Goal: Information Seeking & Learning: Learn about a topic

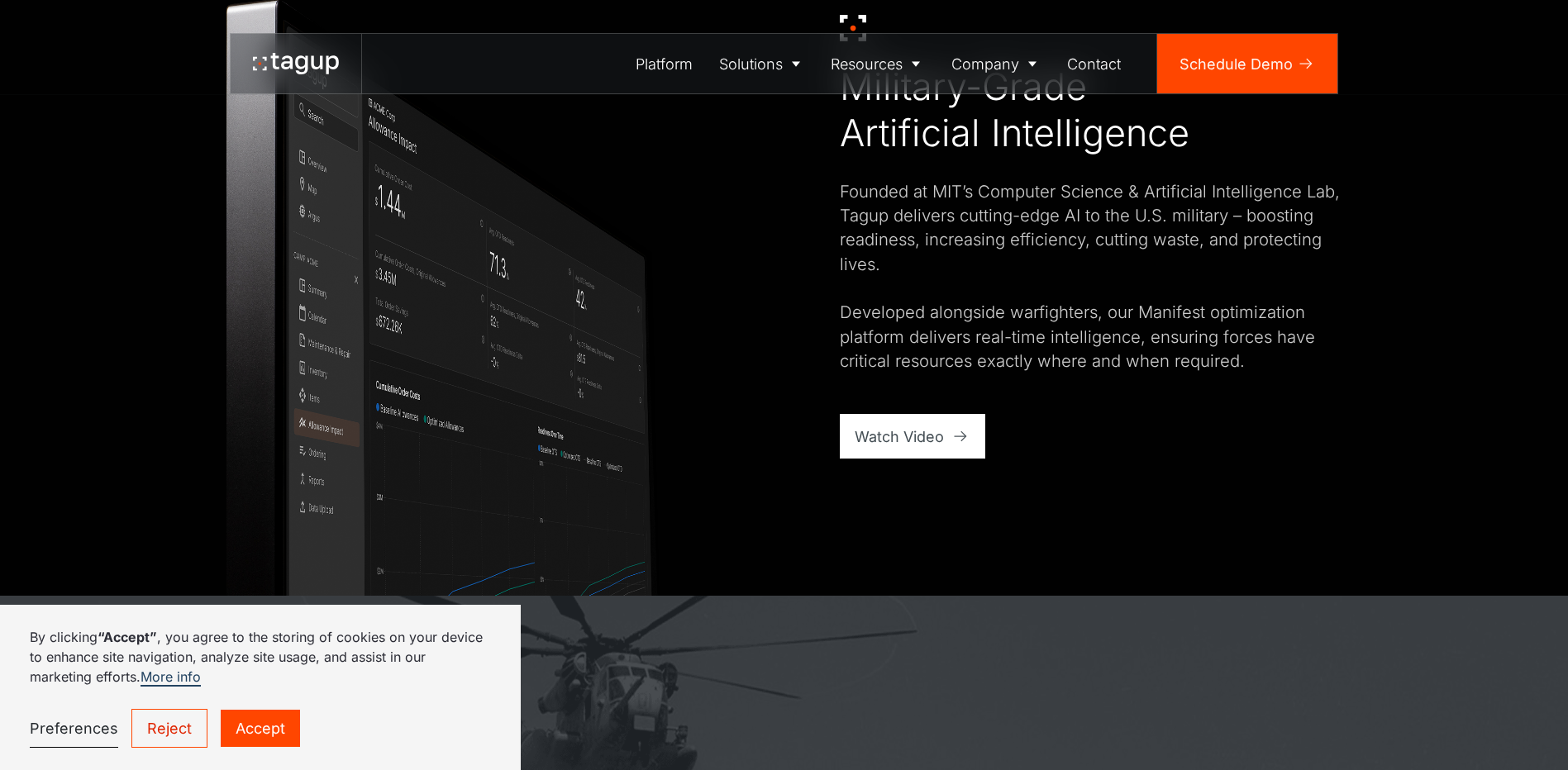
scroll to position [1240, 0]
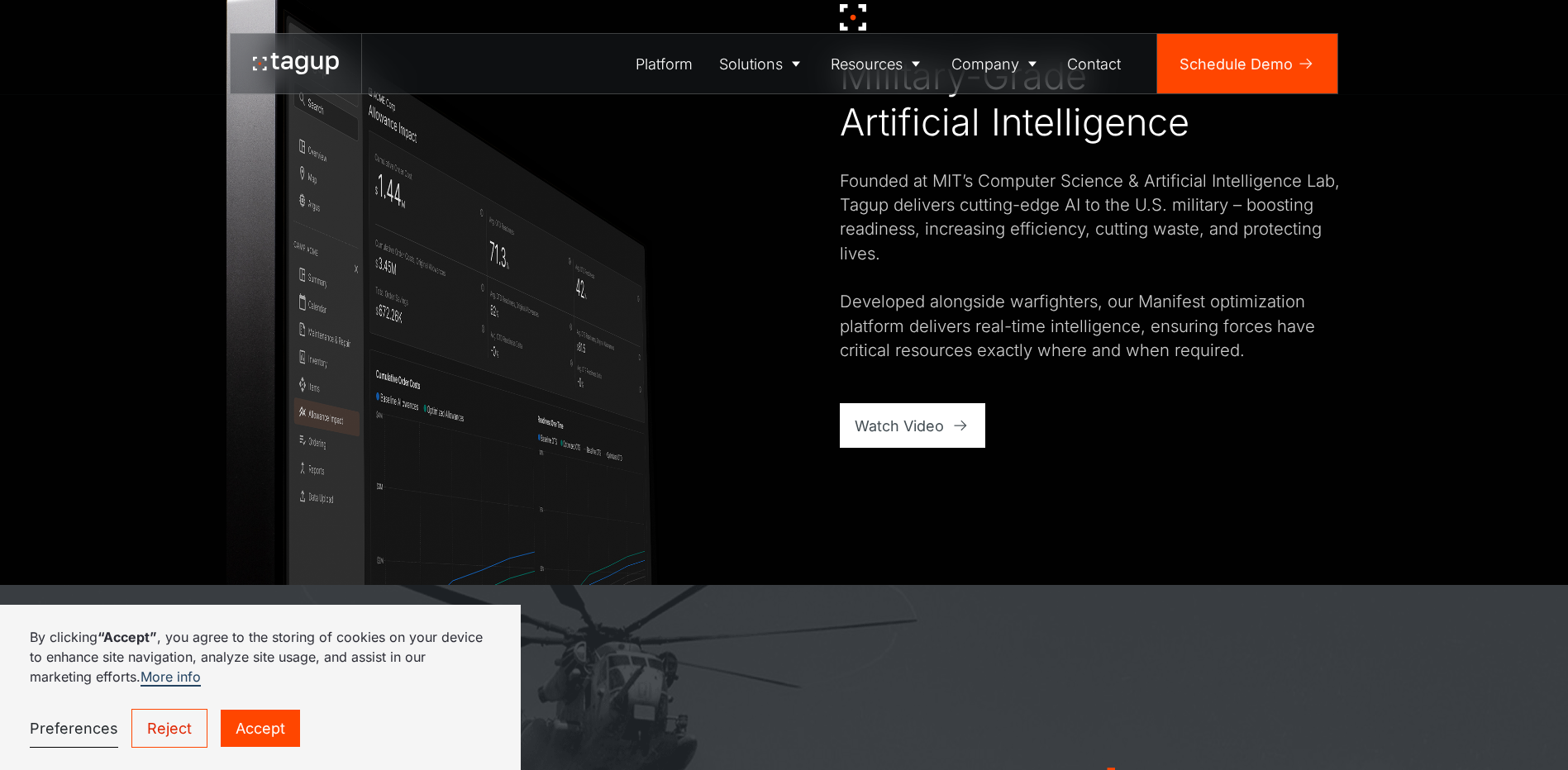
click at [265, 718] on link "Accept" at bounding box center [261, 728] width 80 height 37
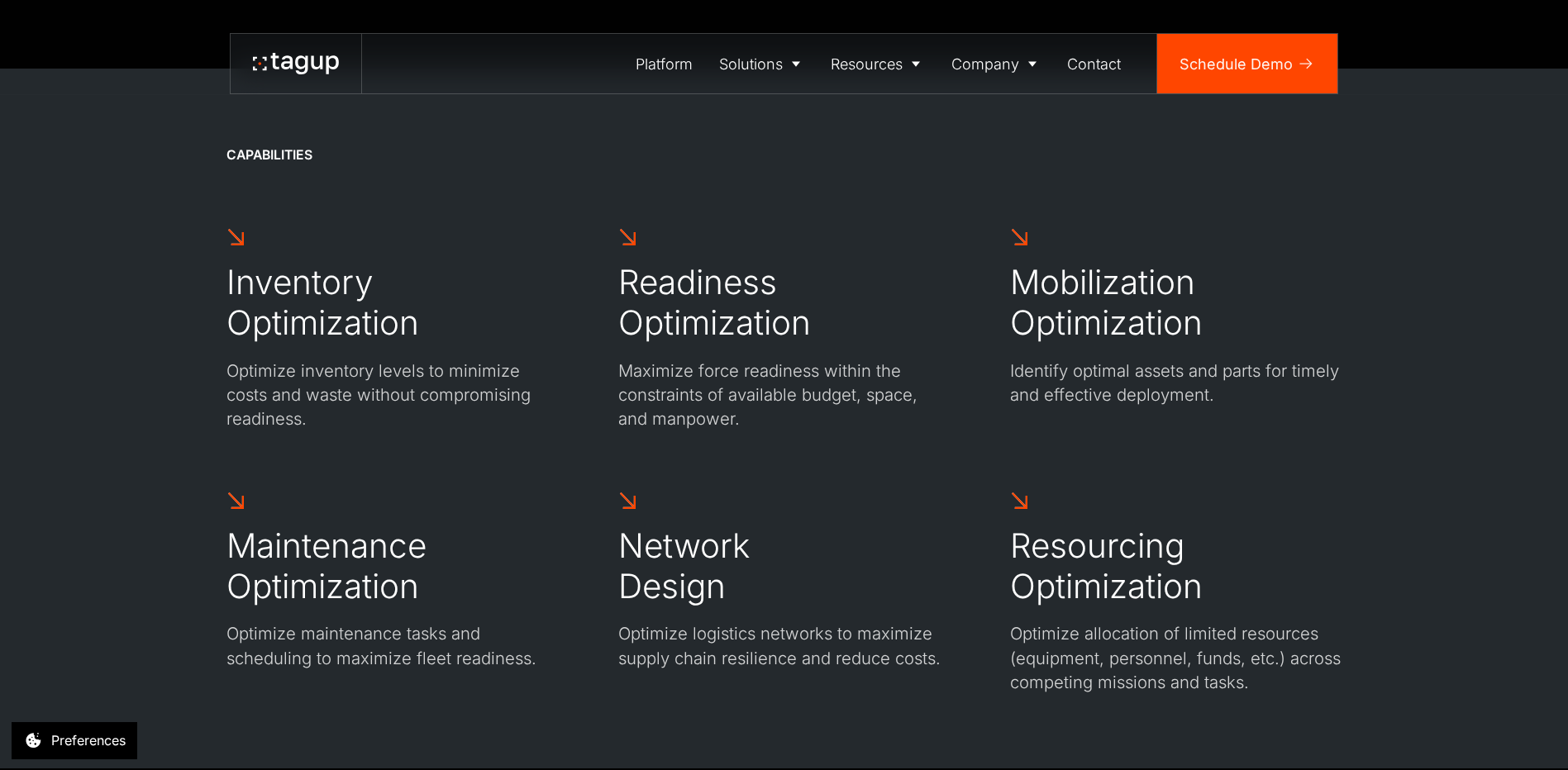
scroll to position [5124, 0]
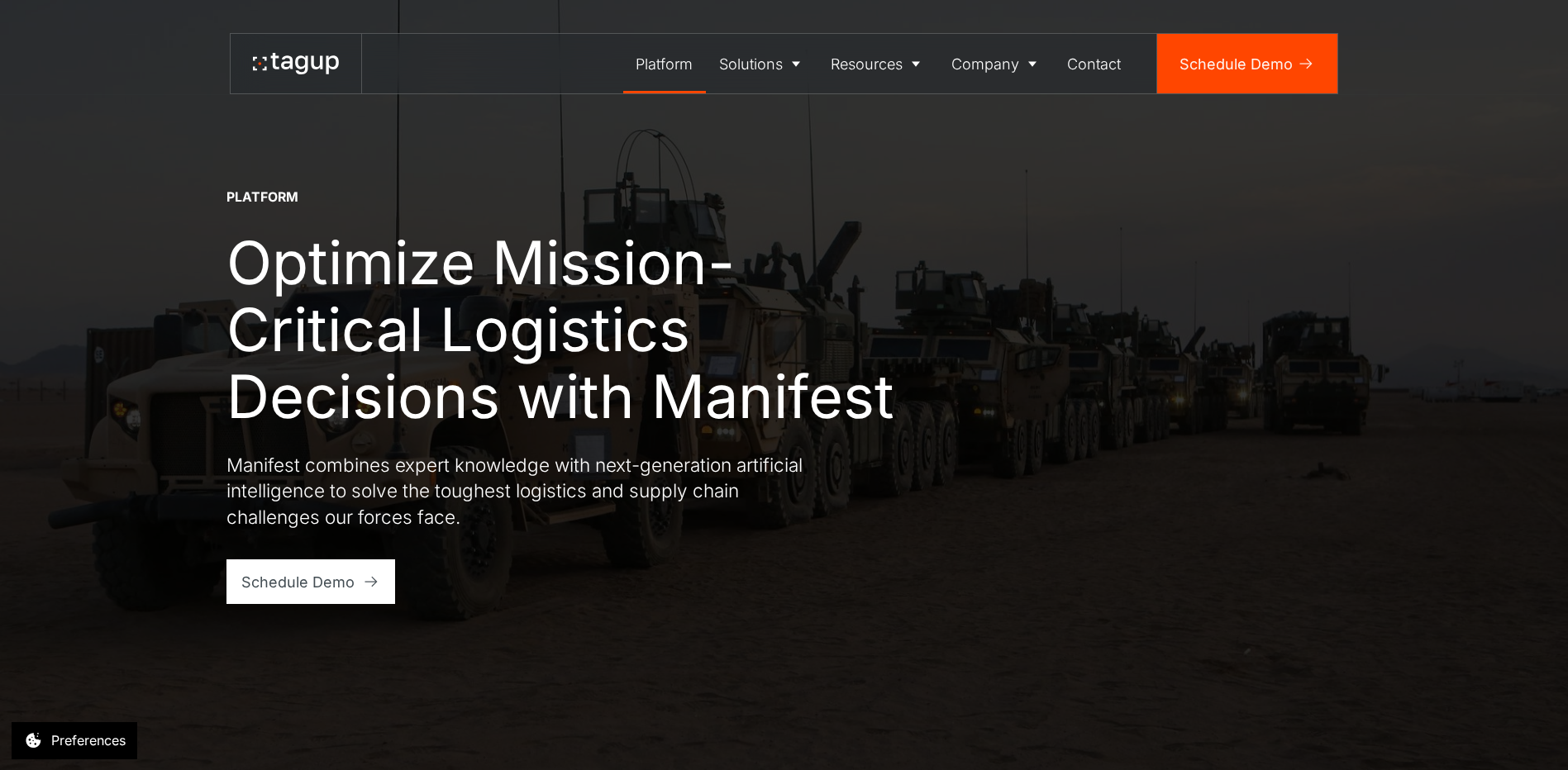
drag, startPoint x: 954, startPoint y: 476, endPoint x: 951, endPoint y: 267, distance: 209.0
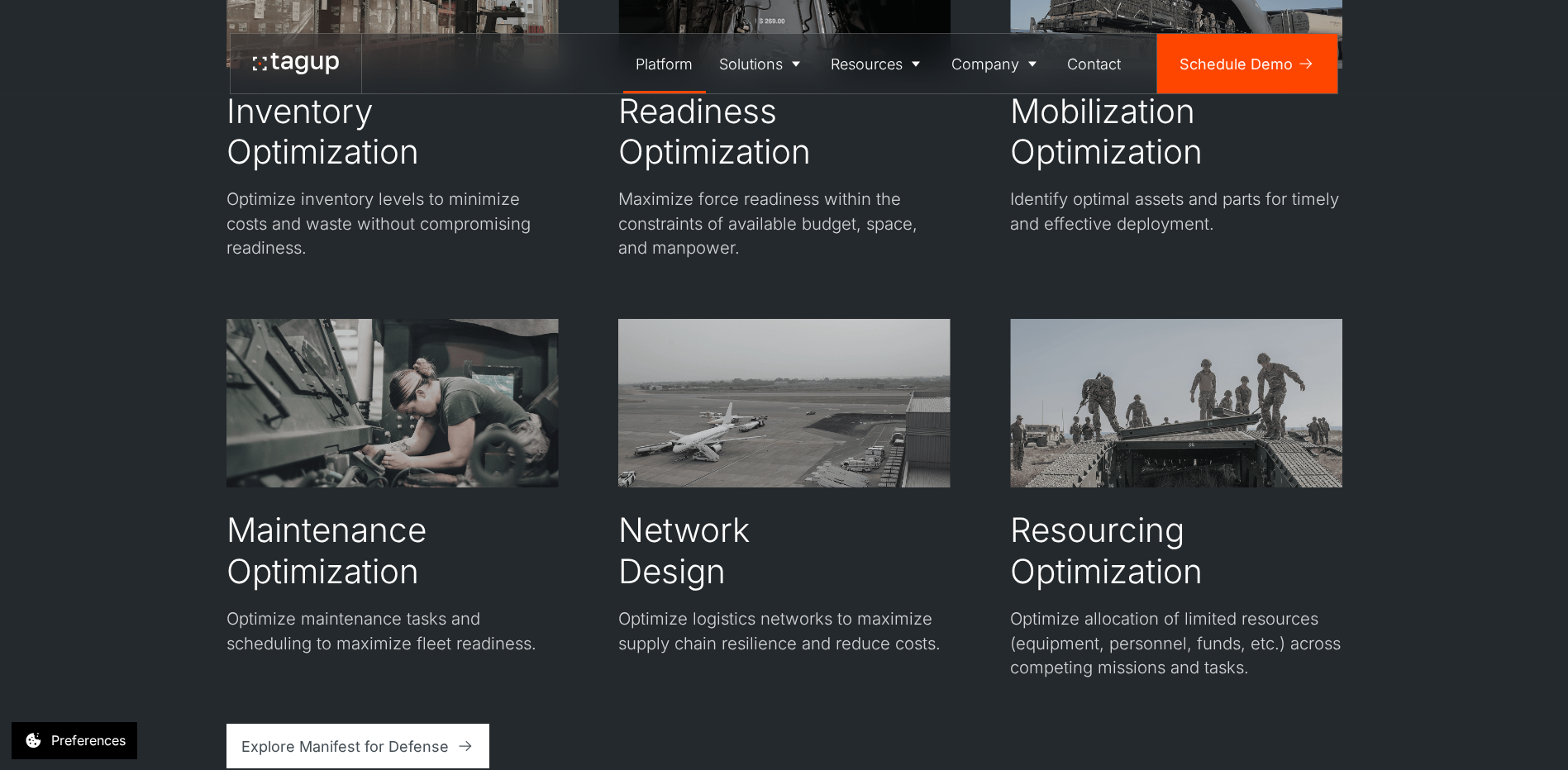
scroll to position [3223, 0]
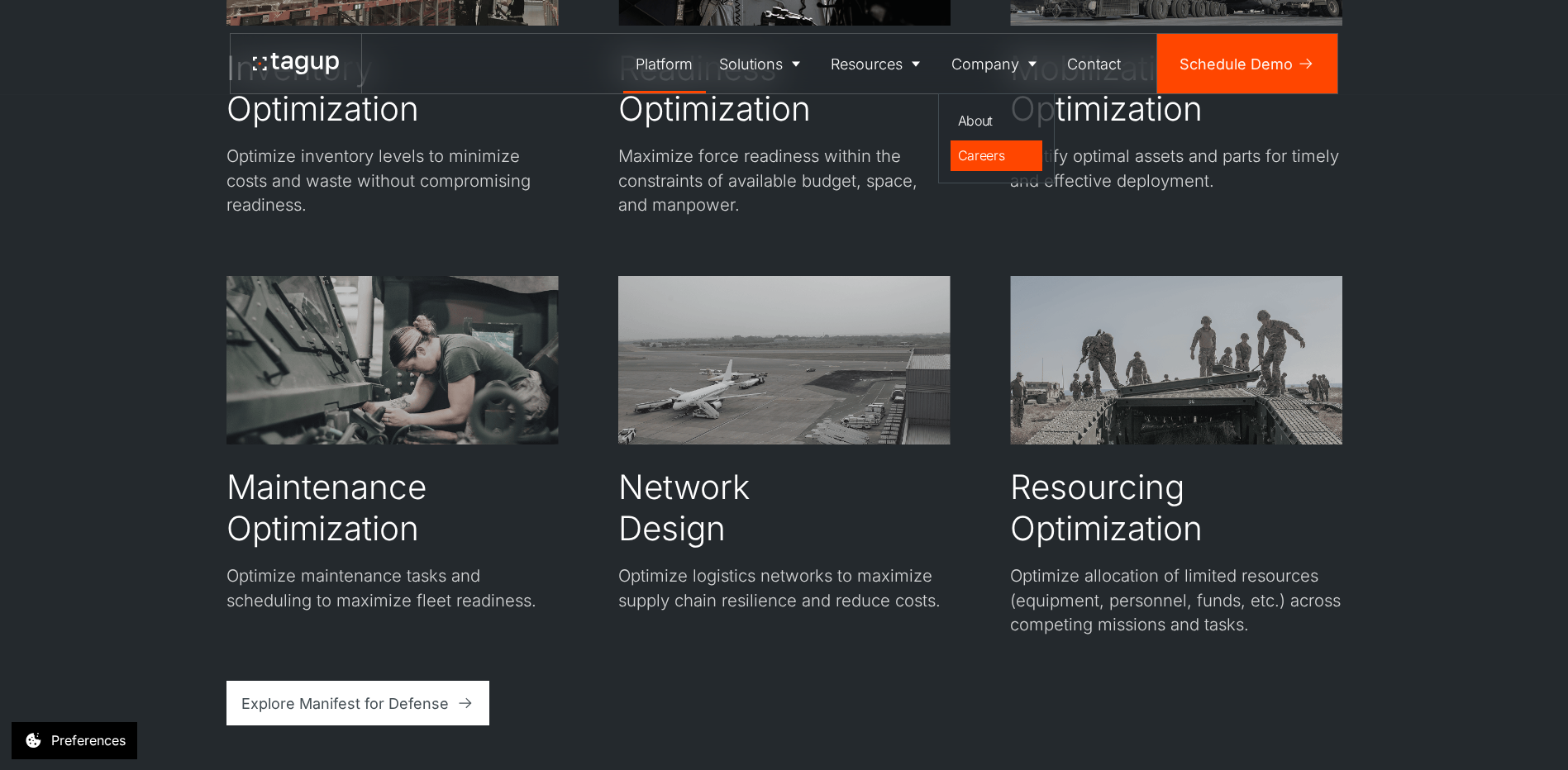
click at [974, 157] on div "Careers" at bounding box center [997, 156] width 78 height 20
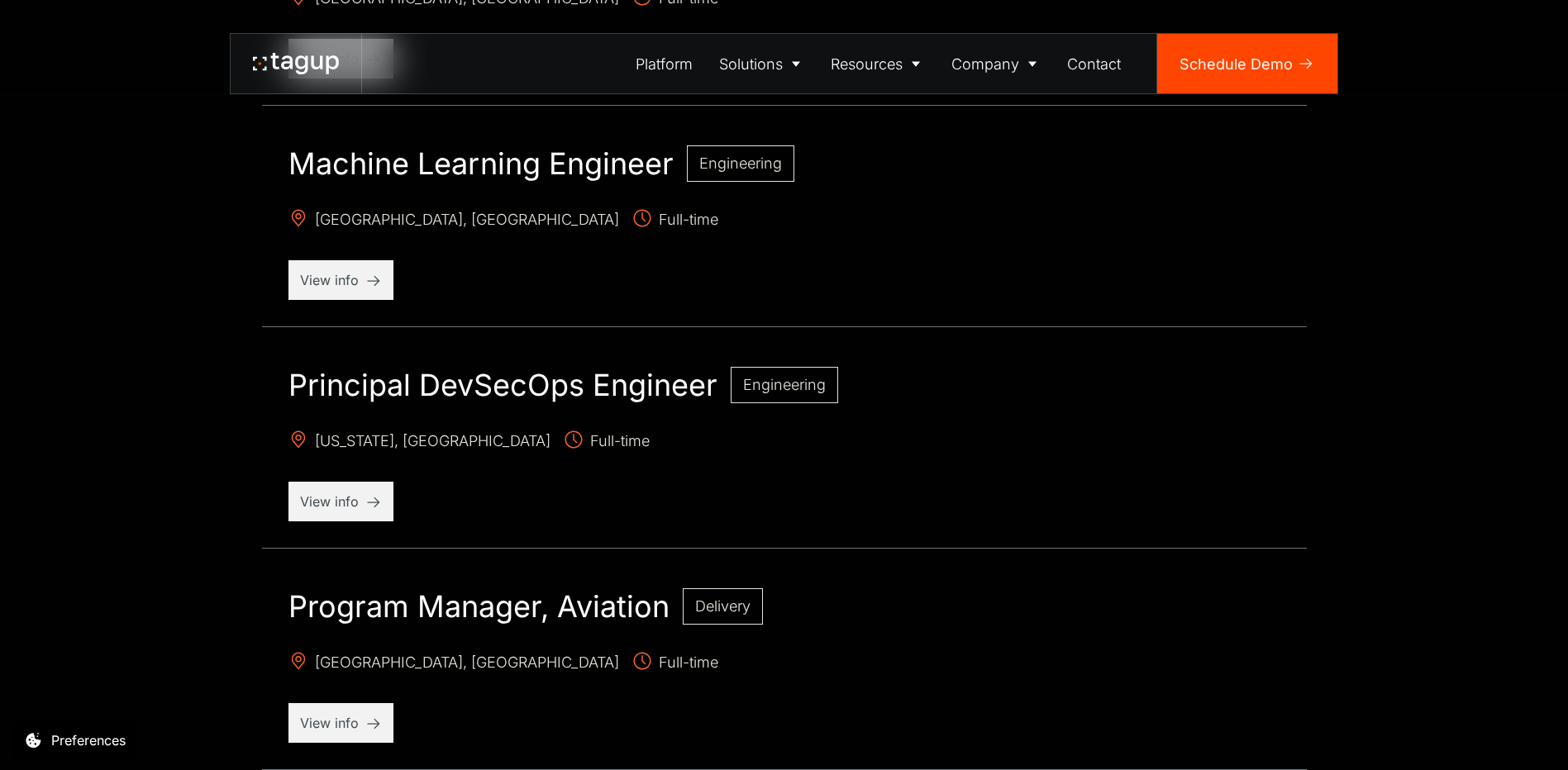
scroll to position [1653, 0]
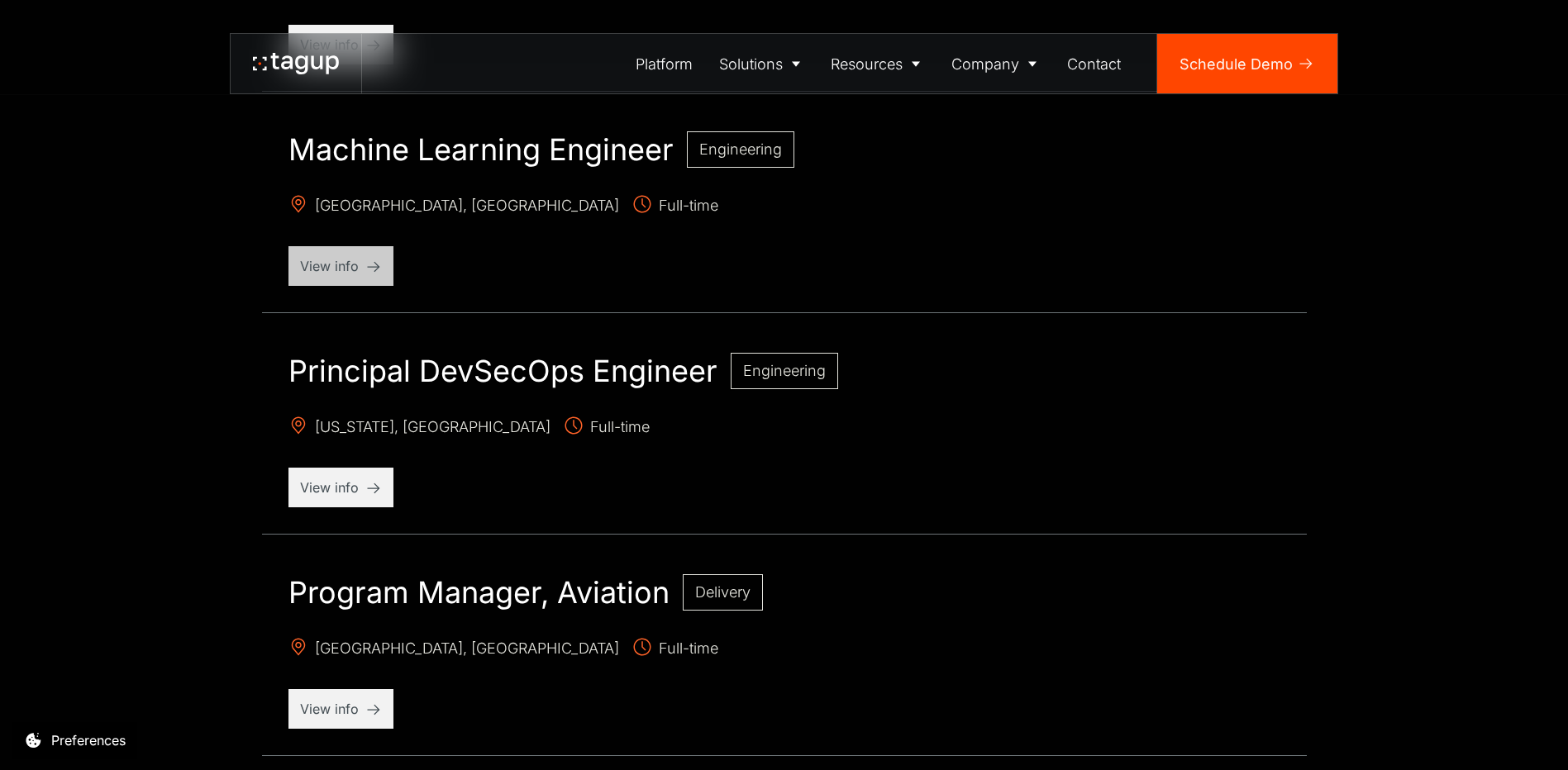
click at [343, 261] on p "View info" at bounding box center [341, 266] width 81 height 20
